Goal: Check status: Check status

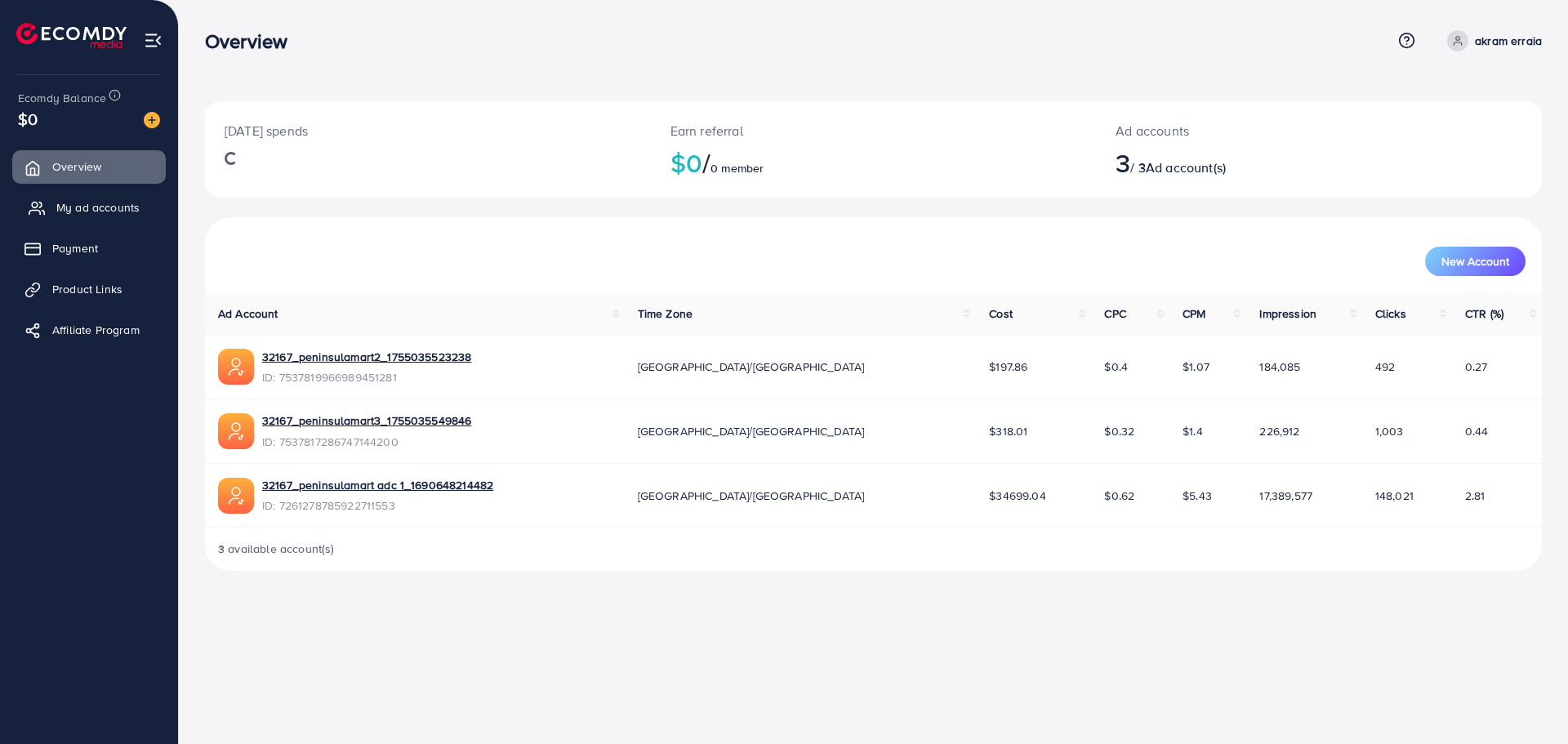
click at [101, 201] on span "My ad accounts" at bounding box center [98, 208] width 83 height 17
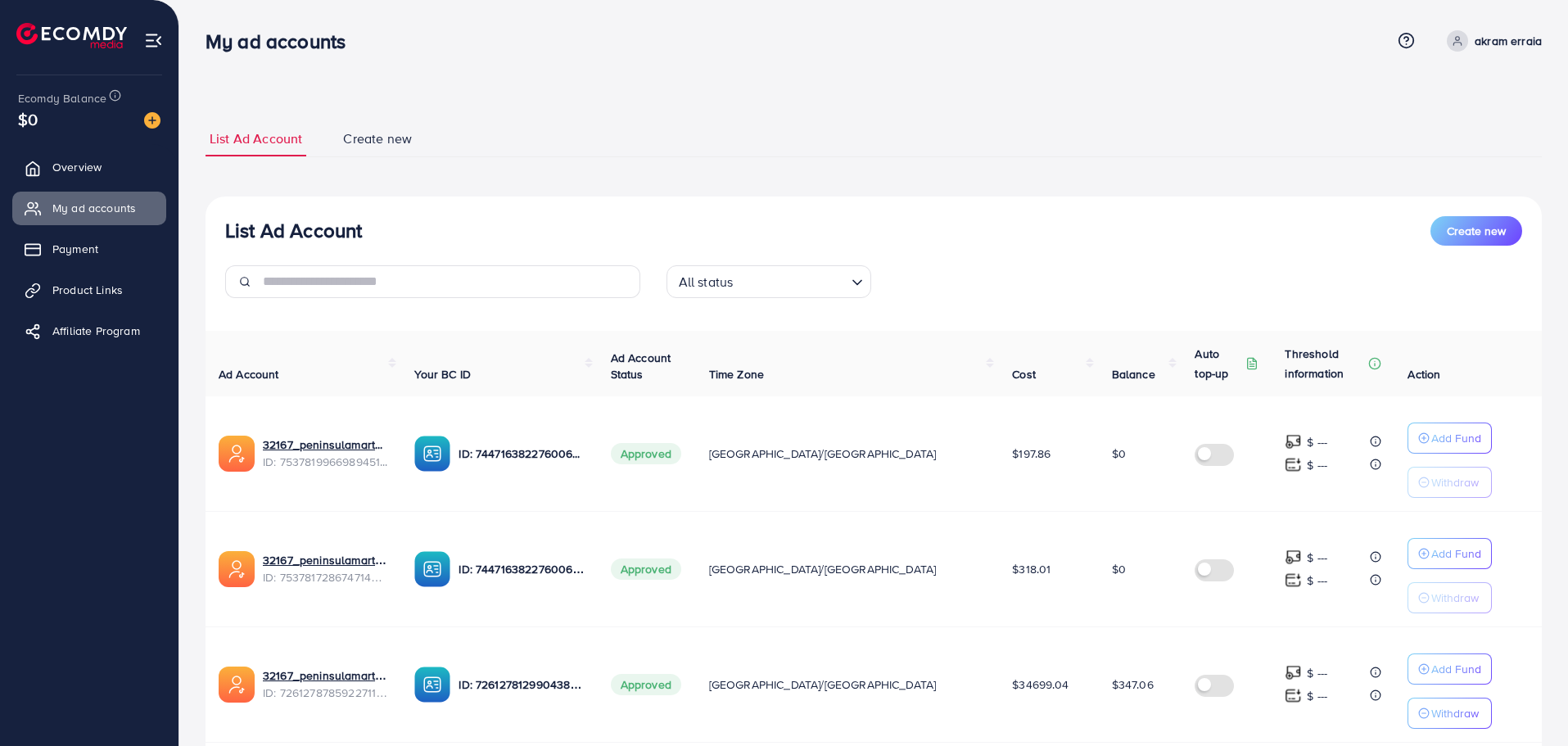
drag, startPoint x: 1066, startPoint y: 683, endPoint x: 1102, endPoint y: 688, distance: 36.3
click at [1102, 688] on td "$347.06" at bounding box center [1141, 684] width 83 height 116
